Goal: Navigation & Orientation: Locate item on page

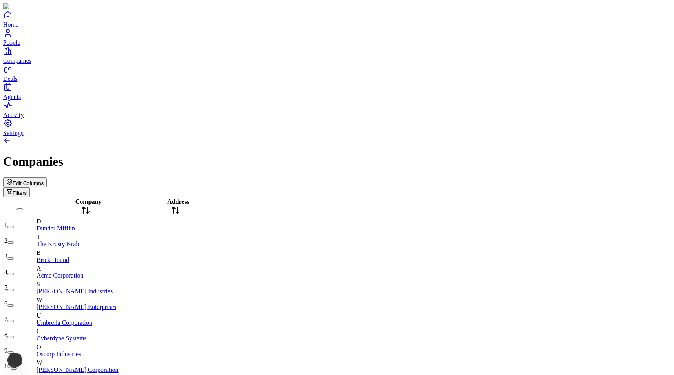
scroll to position [528, 0]
click at [205, 198] on div "Address" at bounding box center [175, 207] width 79 height 18
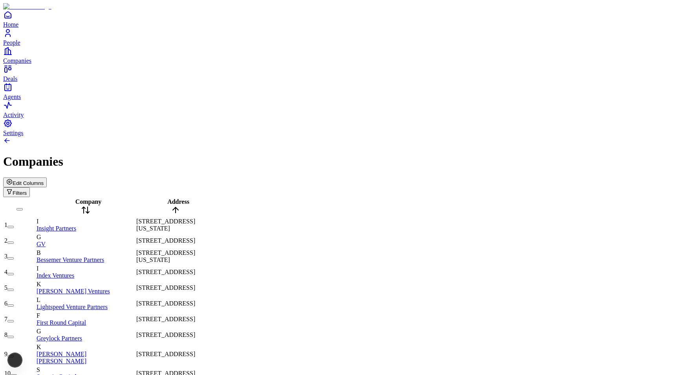
click at [180, 205] on icon at bounding box center [175, 209] width 9 height 9
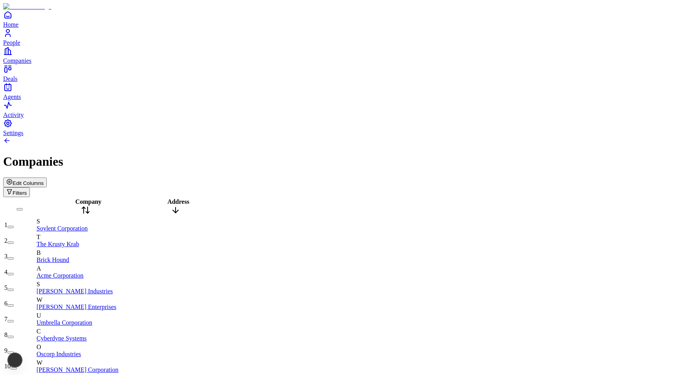
click at [180, 205] on icon at bounding box center [175, 209] width 9 height 9
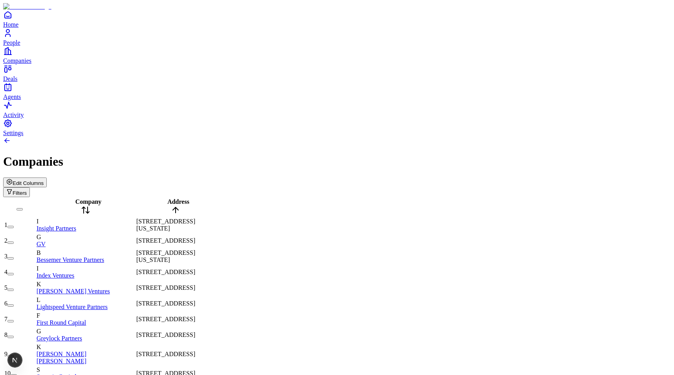
click at [180, 205] on icon at bounding box center [175, 209] width 9 height 9
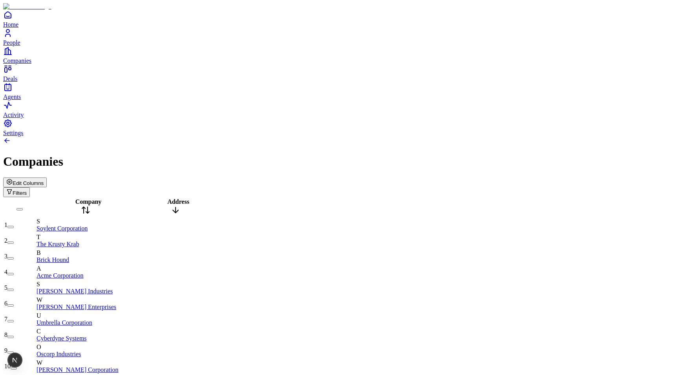
click at [180, 205] on icon at bounding box center [175, 209] width 9 height 9
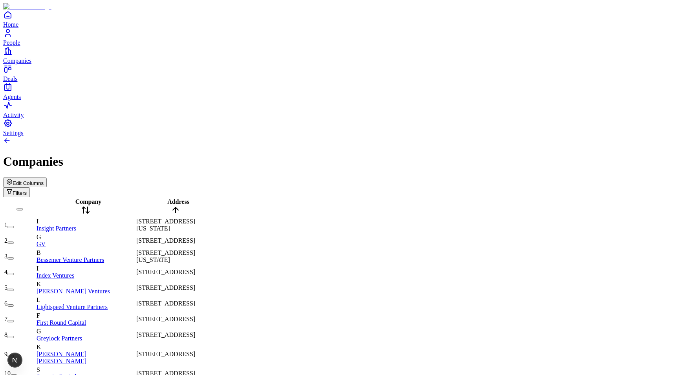
click at [180, 205] on icon at bounding box center [175, 209] width 9 height 9
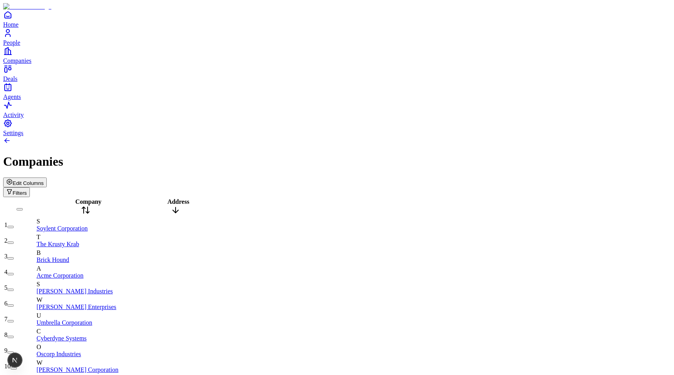
scroll to position [0, 0]
click at [180, 205] on icon at bounding box center [175, 209] width 9 height 9
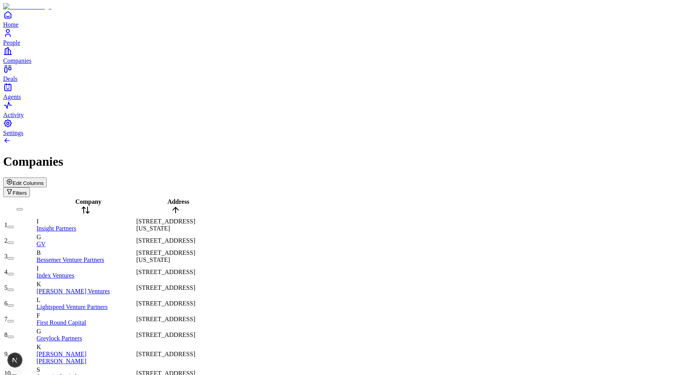
click at [180, 205] on icon at bounding box center [175, 209] width 9 height 9
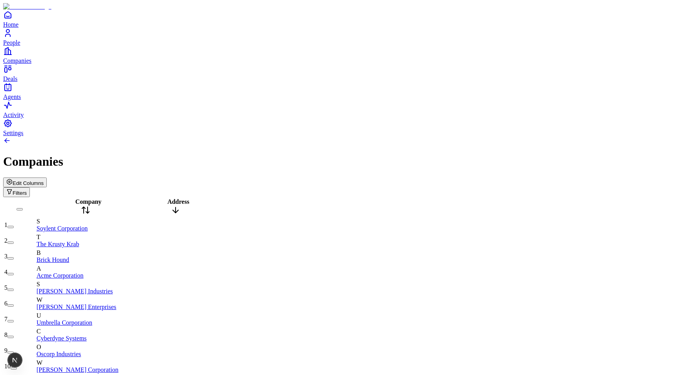
click at [180, 205] on icon at bounding box center [175, 209] width 9 height 9
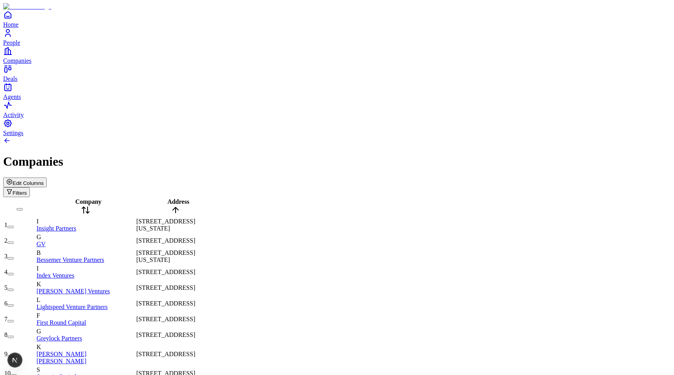
click at [180, 205] on icon at bounding box center [175, 209] width 9 height 9
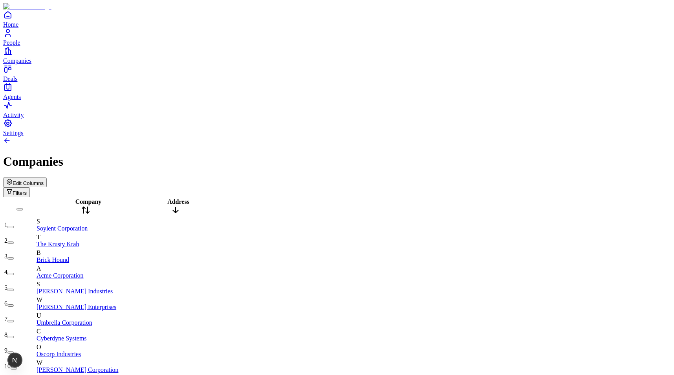
click at [180, 205] on icon at bounding box center [175, 209] width 9 height 9
